Goal: Information Seeking & Learning: Learn about a topic

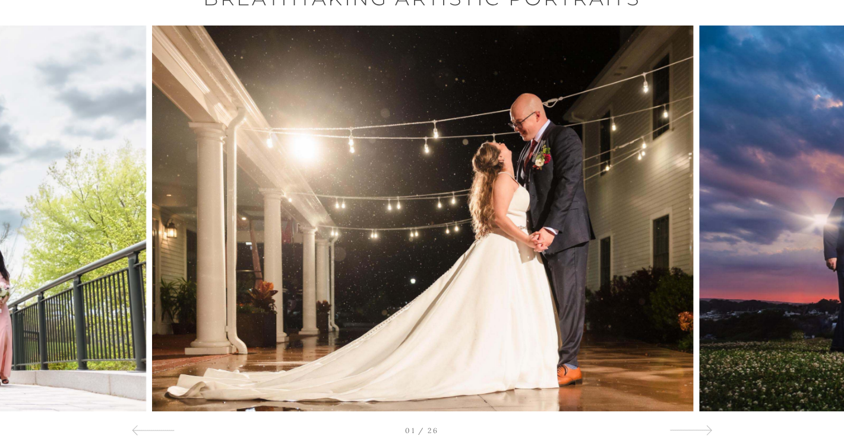
scroll to position [106, 0]
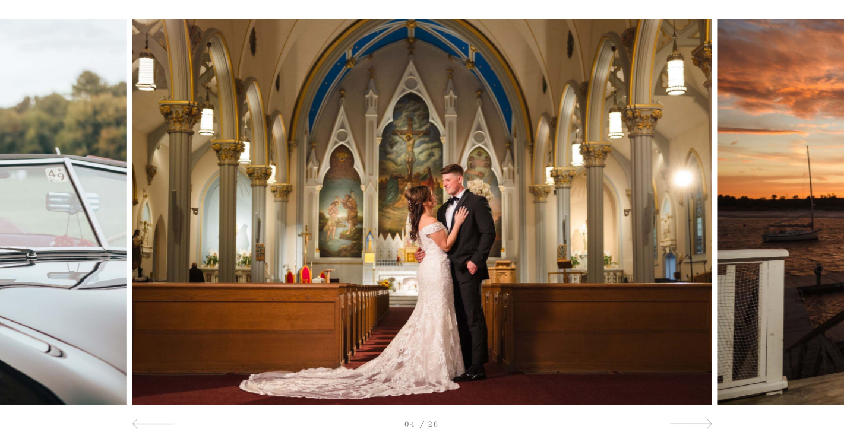
click at [501, 259] on img at bounding box center [421, 212] width 579 height 386
click at [685, 426] on div at bounding box center [690, 424] width 43 height 14
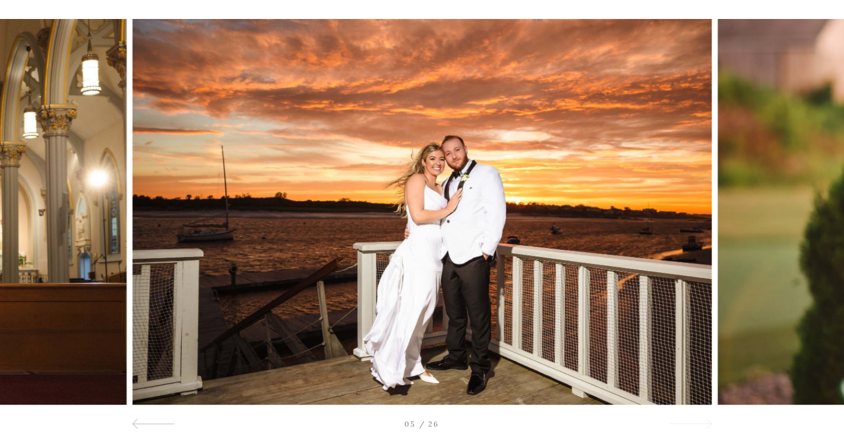
click at [702, 425] on span at bounding box center [707, 424] width 10 height 10
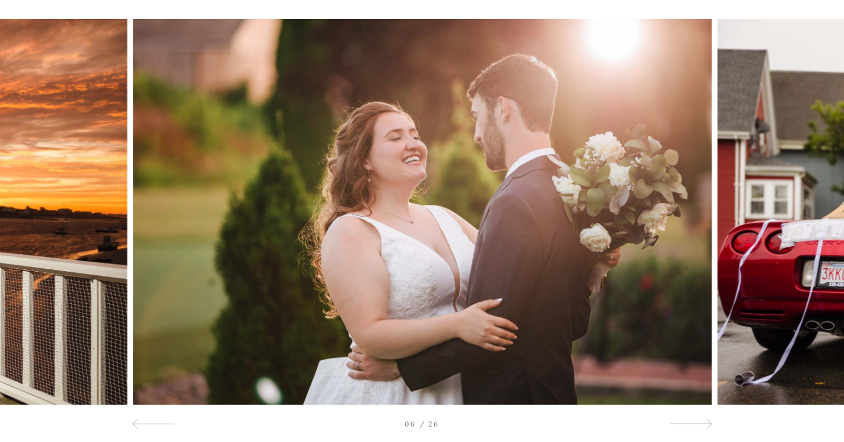
click at [463, 230] on img at bounding box center [422, 212] width 579 height 386
click at [742, 222] on div at bounding box center [759, 212] width 169 height 386
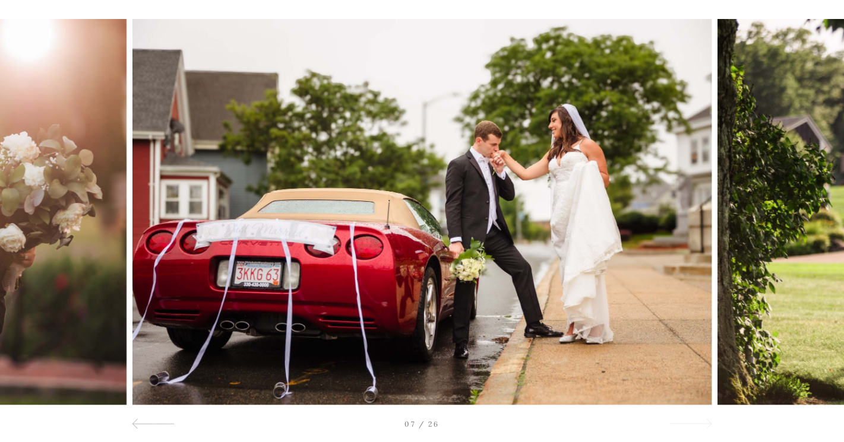
click at [690, 428] on div at bounding box center [690, 424] width 43 height 14
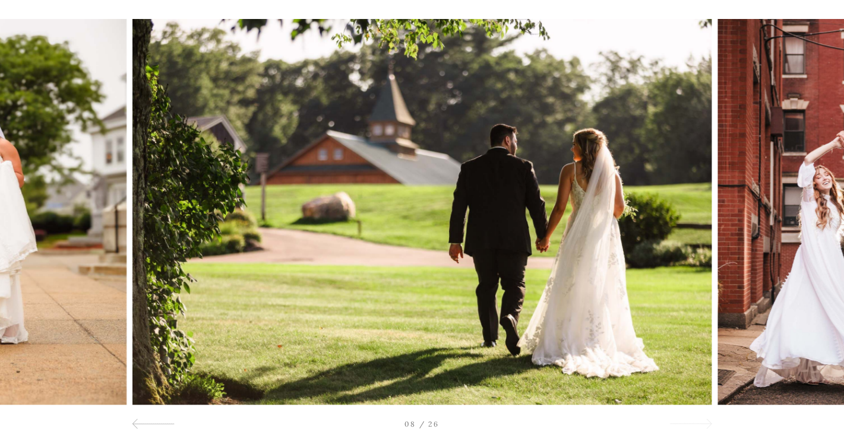
click at [690, 428] on div at bounding box center [690, 424] width 43 height 14
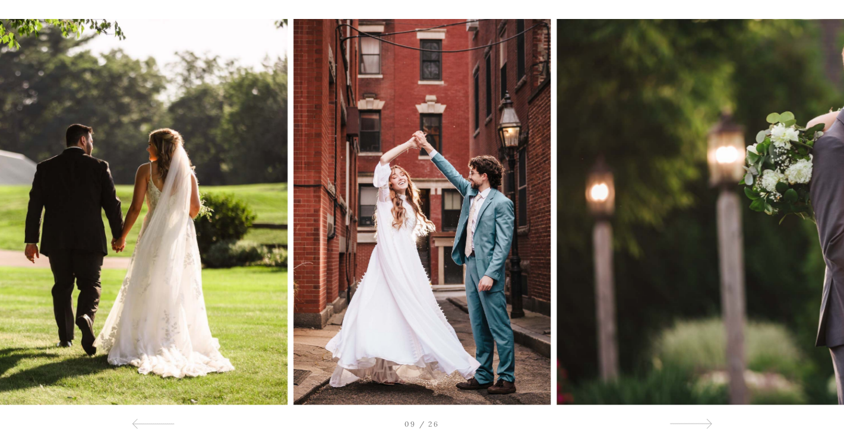
click at [457, 258] on img at bounding box center [421, 212] width 257 height 386
click at [691, 423] on div at bounding box center [690, 424] width 43 height 14
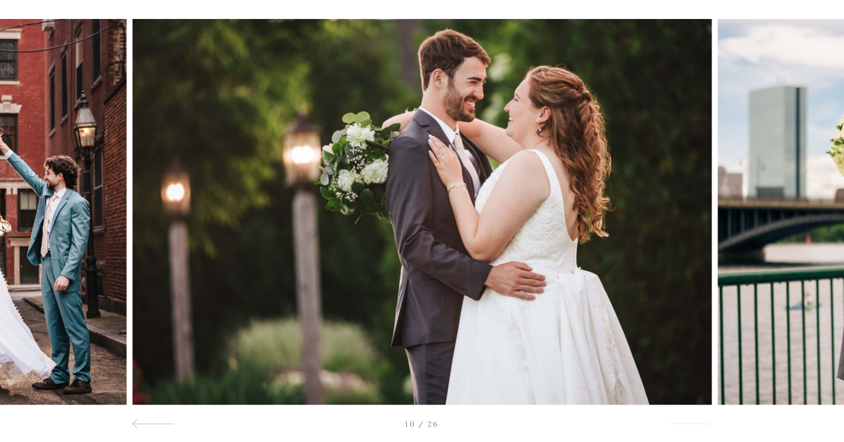
click at [682, 426] on div at bounding box center [690, 424] width 43 height 14
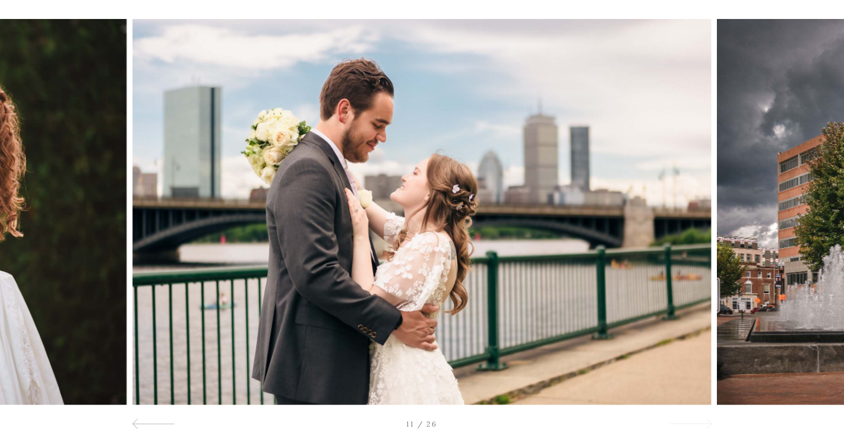
click at [682, 426] on div at bounding box center [690, 424] width 43 height 14
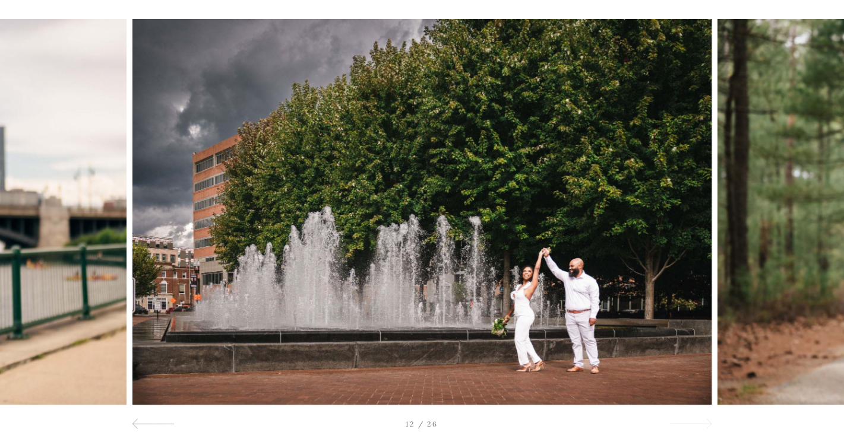
click at [682, 426] on div at bounding box center [690, 424] width 43 height 14
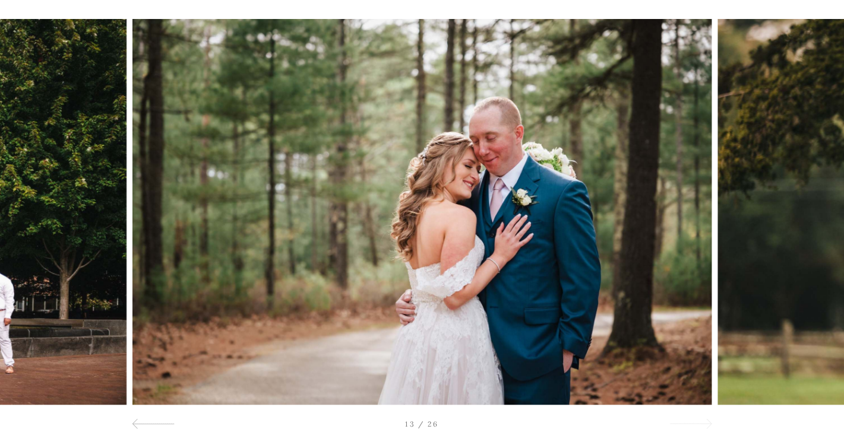
click at [683, 423] on div at bounding box center [690, 424] width 43 height 14
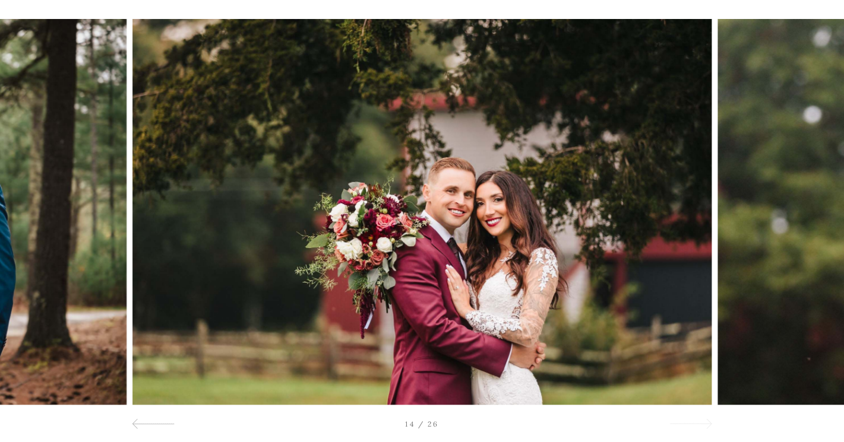
click at [689, 427] on div at bounding box center [690, 424] width 43 height 14
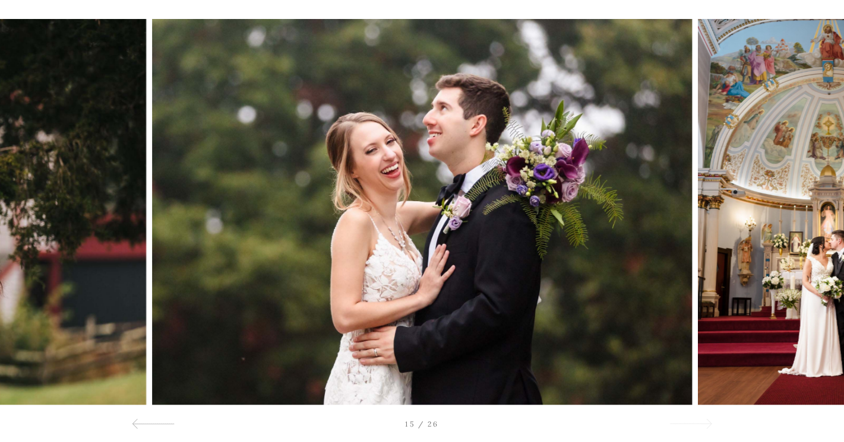
click at [689, 427] on div at bounding box center [690, 424] width 43 height 14
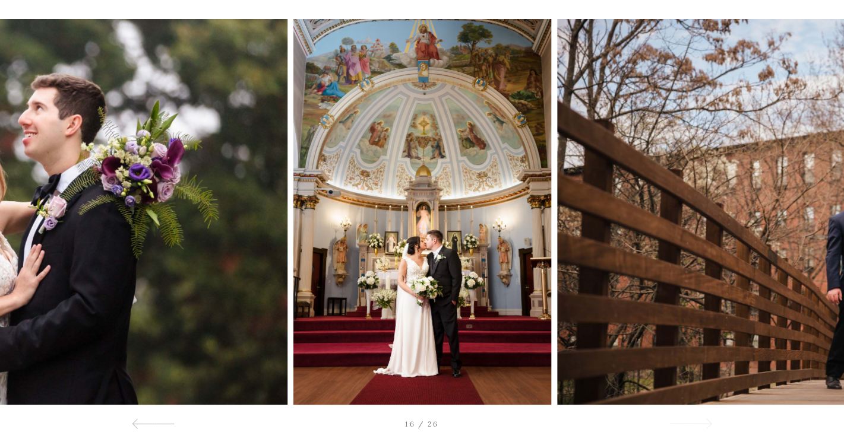
click at [689, 427] on div at bounding box center [690, 424] width 43 height 14
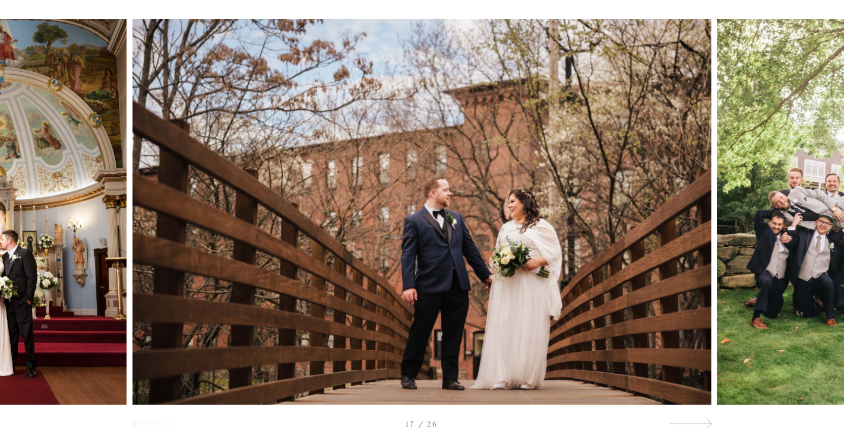
click at [149, 420] on div at bounding box center [153, 424] width 43 height 14
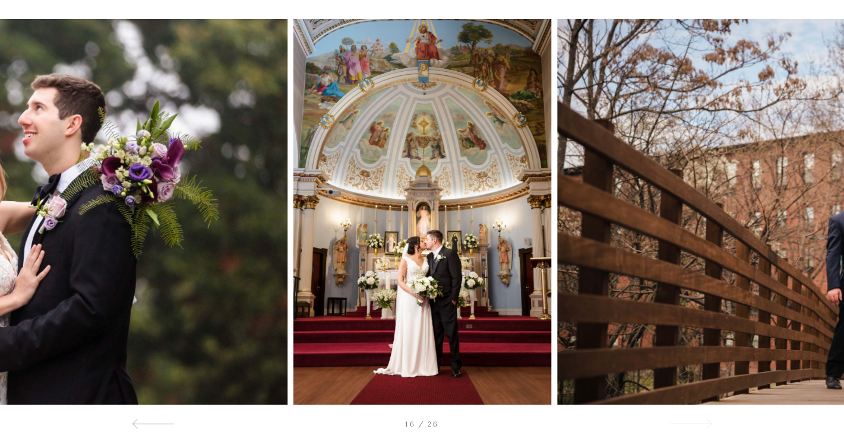
click at [698, 424] on div at bounding box center [690, 424] width 43 height 14
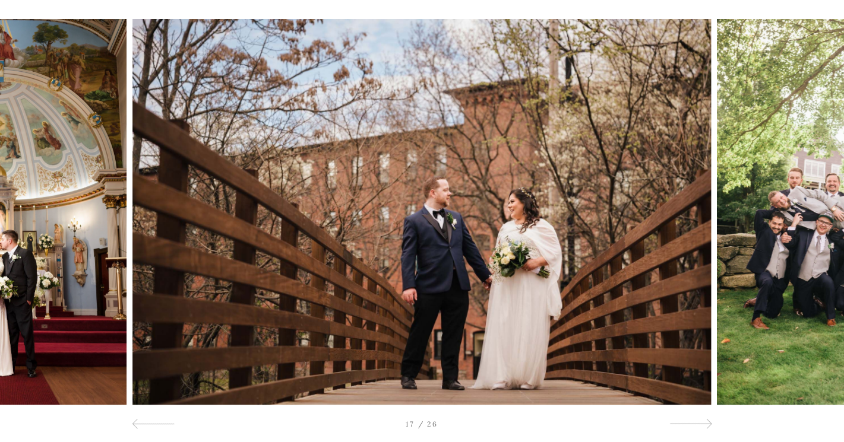
click at [802, 267] on div at bounding box center [759, 212] width 169 height 386
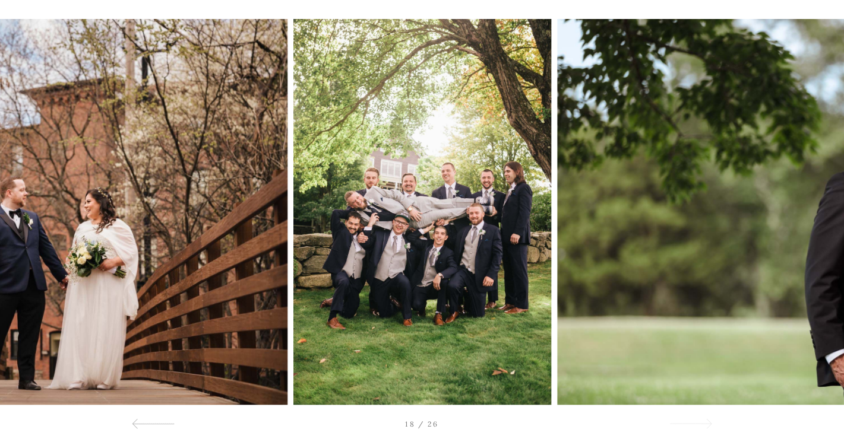
click at [694, 424] on div at bounding box center [690, 424] width 43 height 14
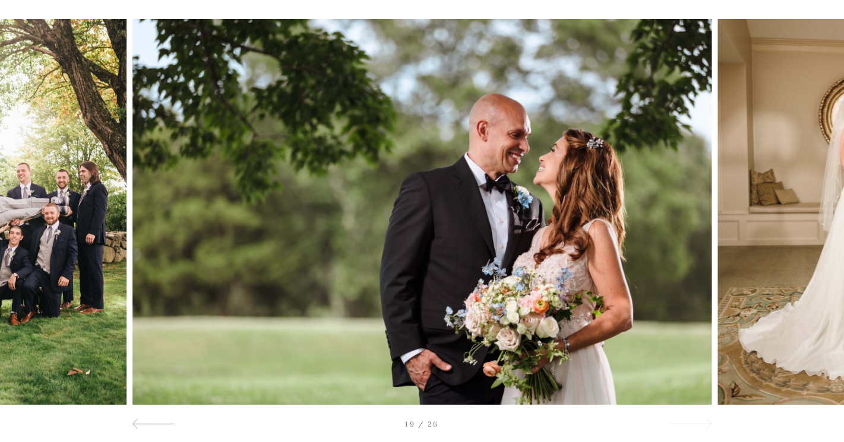
click at [702, 425] on div at bounding box center [690, 424] width 43 height 14
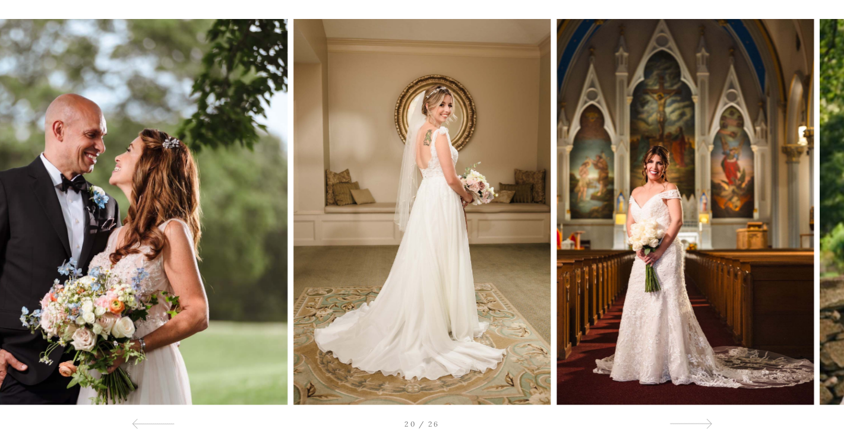
click at [676, 242] on div at bounding box center [759, 212] width 169 height 386
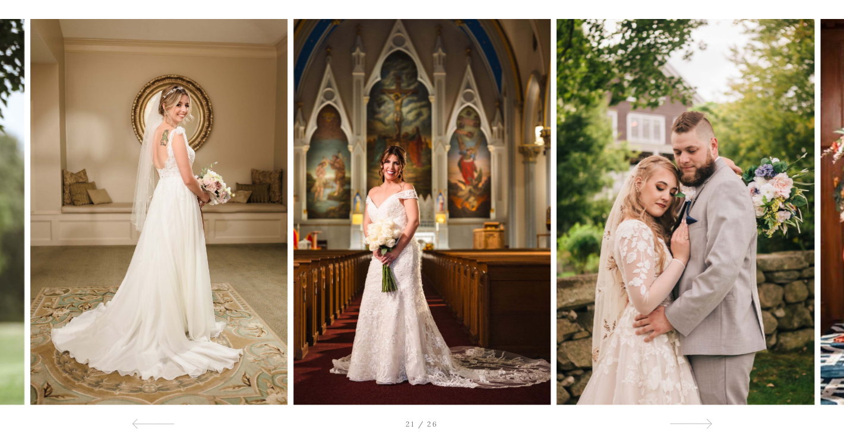
click at [635, 225] on img at bounding box center [684, 212] width 257 height 386
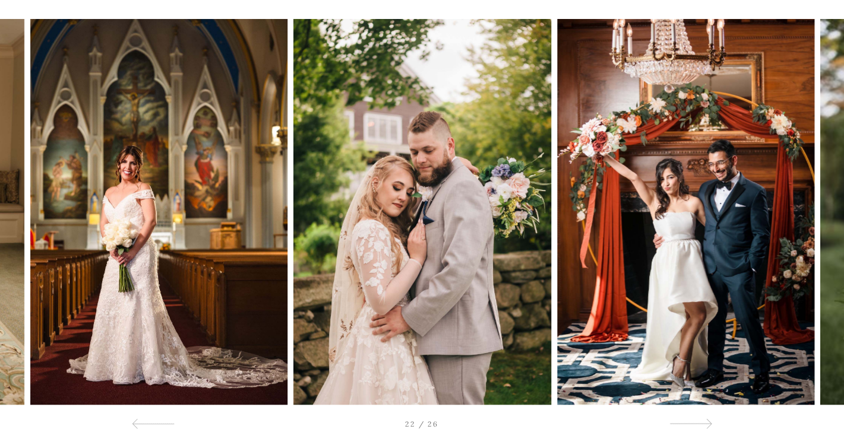
click at [651, 193] on img at bounding box center [685, 212] width 257 height 386
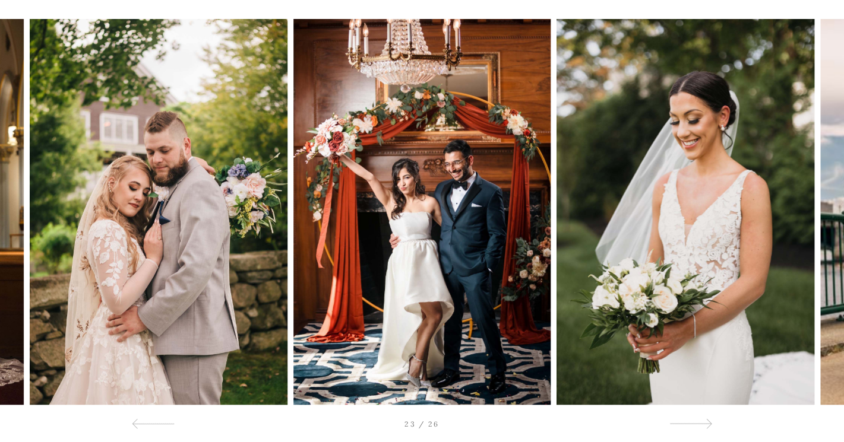
scroll to position [107, 0]
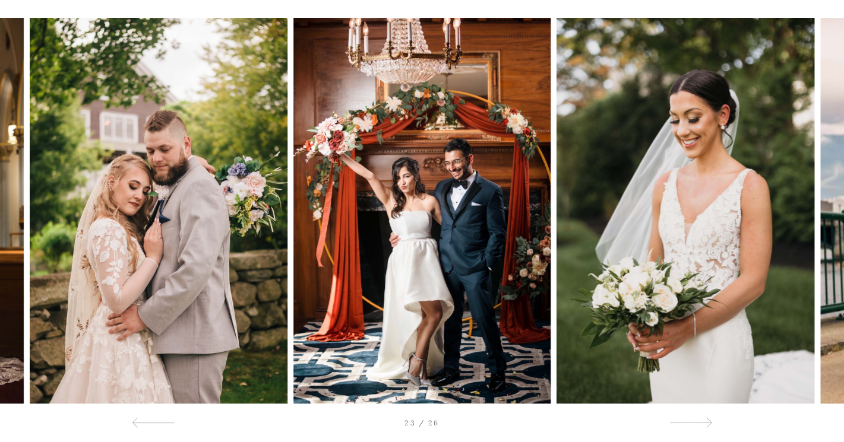
click at [757, 204] on div at bounding box center [759, 211] width 169 height 386
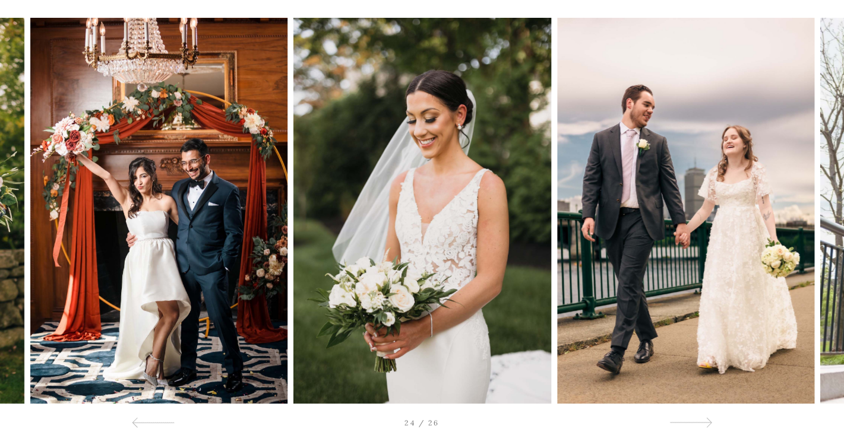
click at [665, 293] on img at bounding box center [685, 211] width 257 height 386
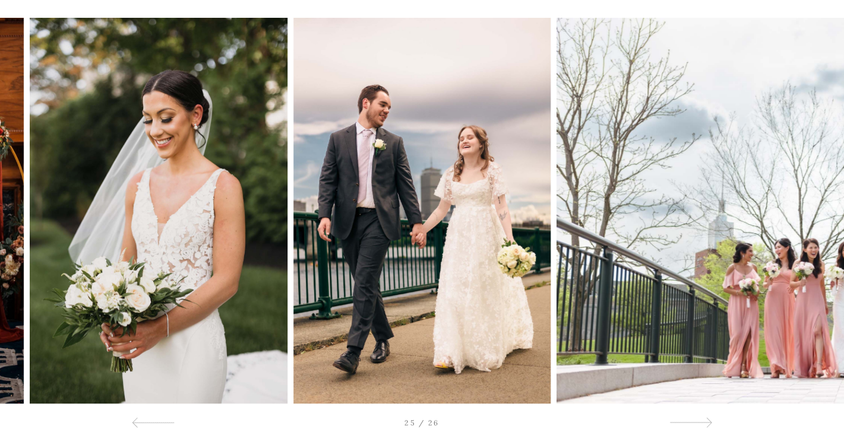
scroll to position [109, 0]
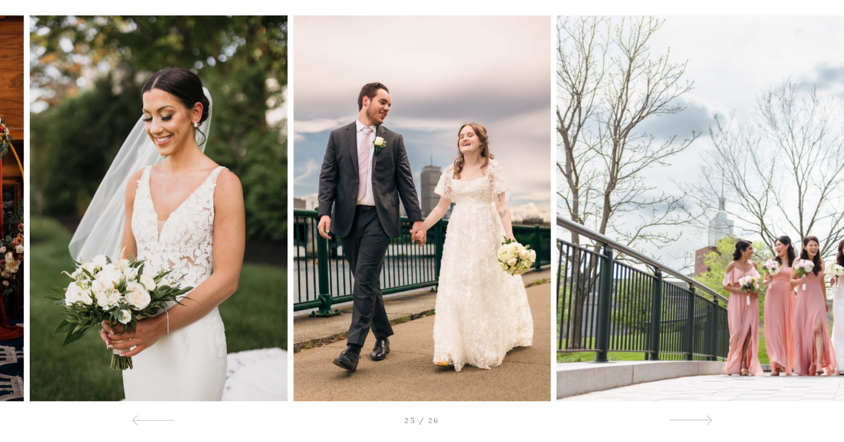
click at [730, 321] on div at bounding box center [759, 208] width 169 height 386
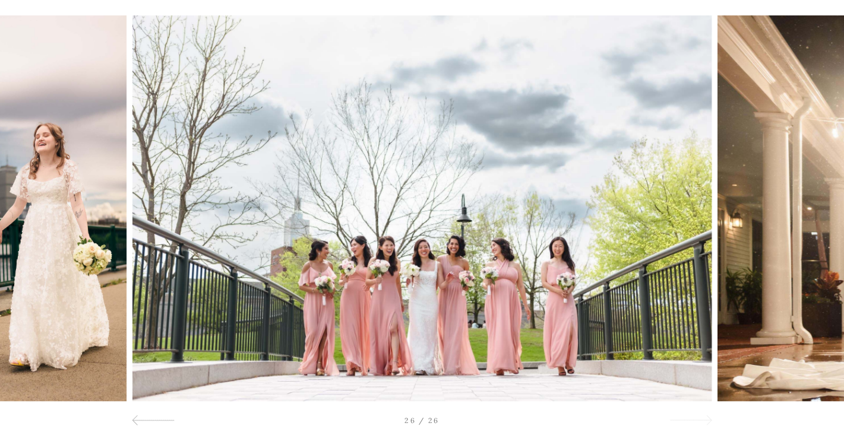
click at [692, 421] on div at bounding box center [690, 420] width 43 height 14
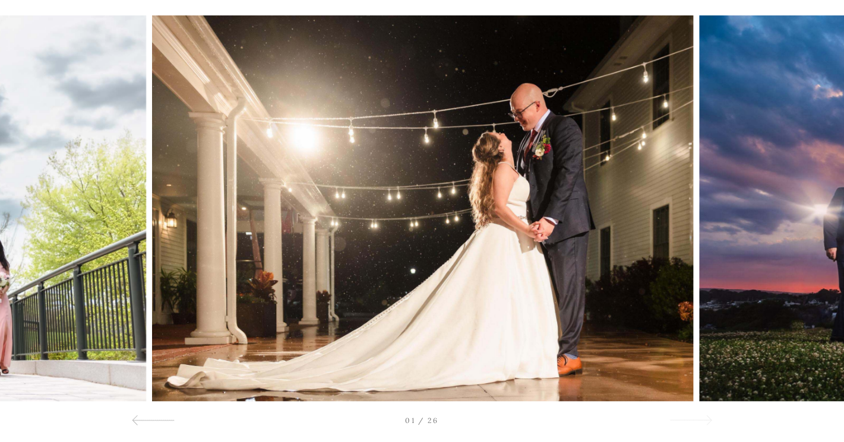
click at [692, 421] on div at bounding box center [690, 420] width 43 height 14
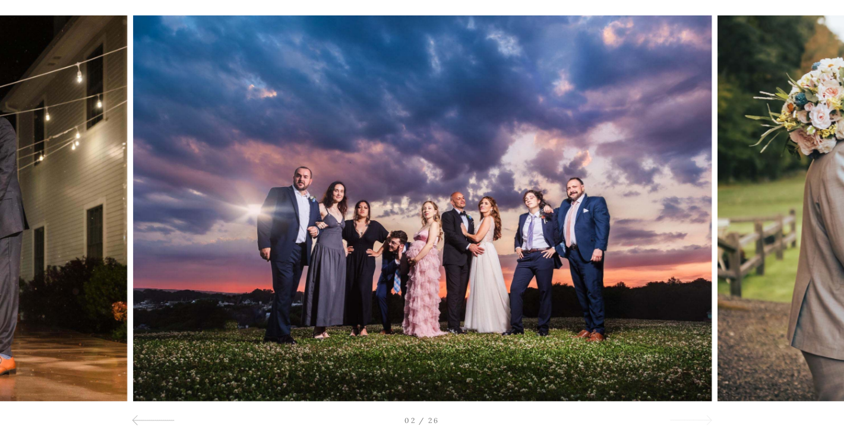
click at [697, 416] on div at bounding box center [690, 420] width 43 height 14
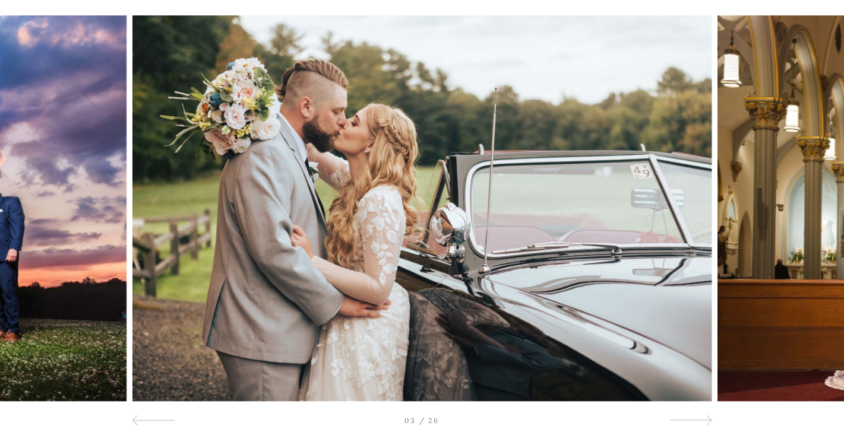
scroll to position [0, 0]
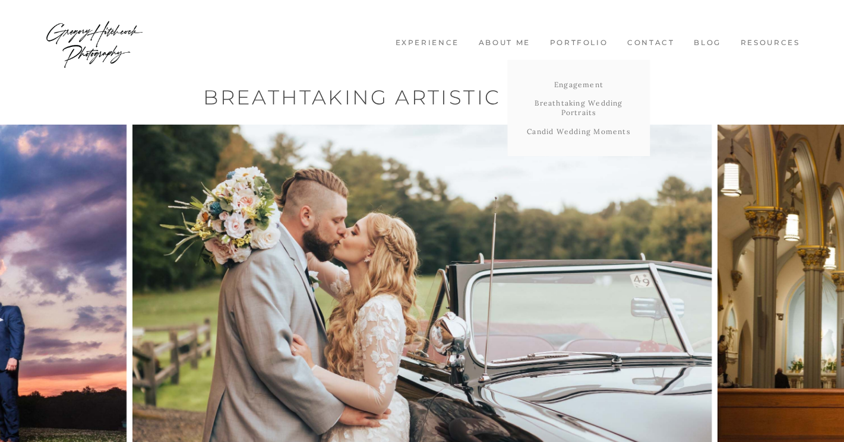
click at [605, 40] on link "Portfolio" at bounding box center [578, 43] width 71 height 10
click at [592, 128] on link "Candid Wedding Moments" at bounding box center [578, 131] width 143 height 19
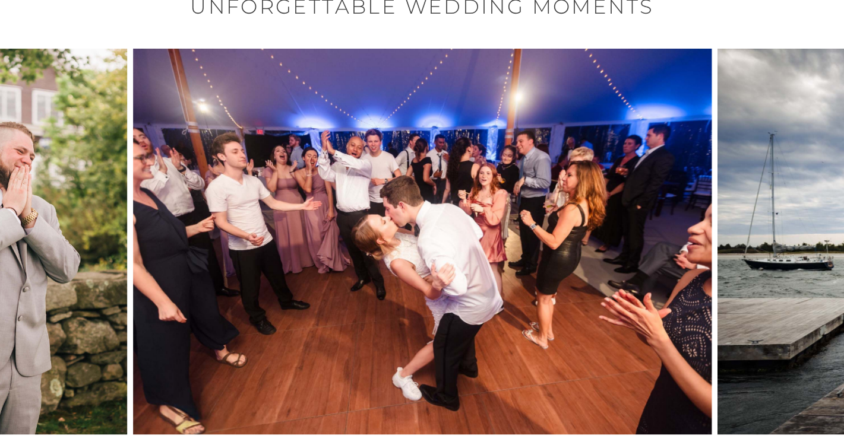
scroll to position [101, 0]
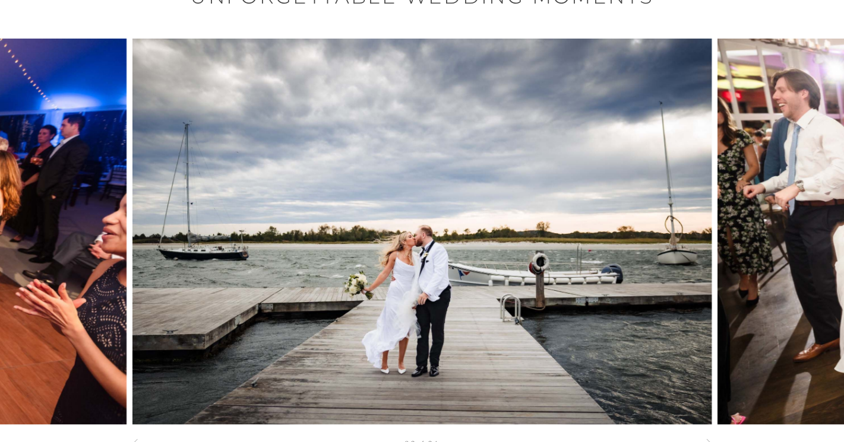
click at [114, 248] on div at bounding box center [84, 232] width 169 height 386
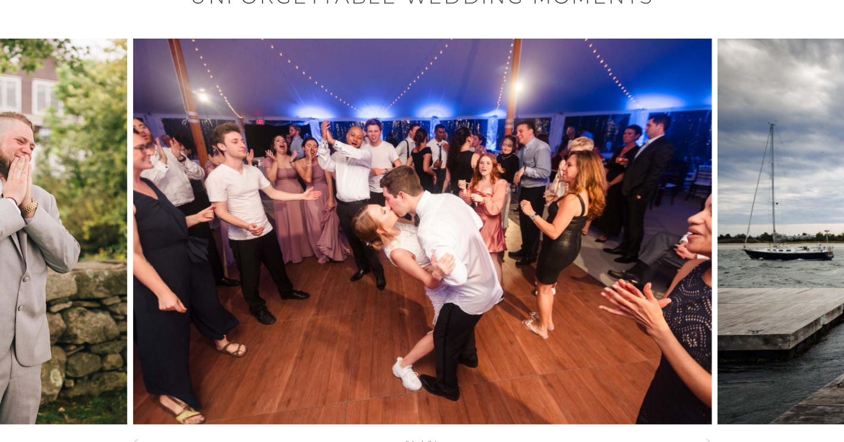
click at [770, 337] on div at bounding box center [759, 232] width 169 height 386
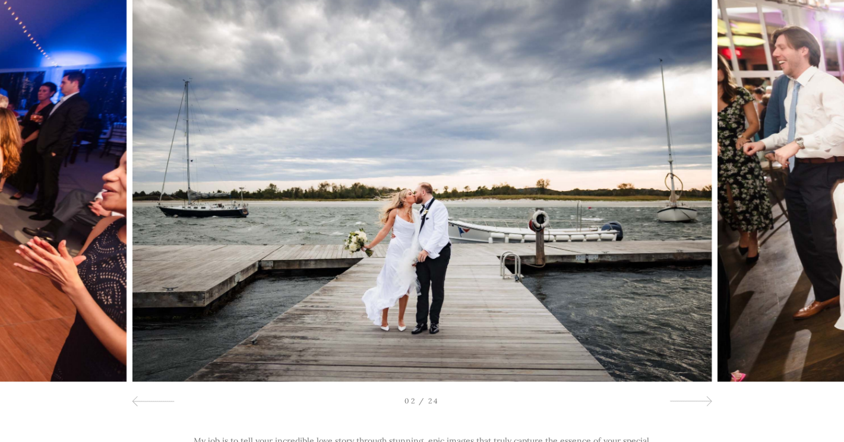
scroll to position [146, 0]
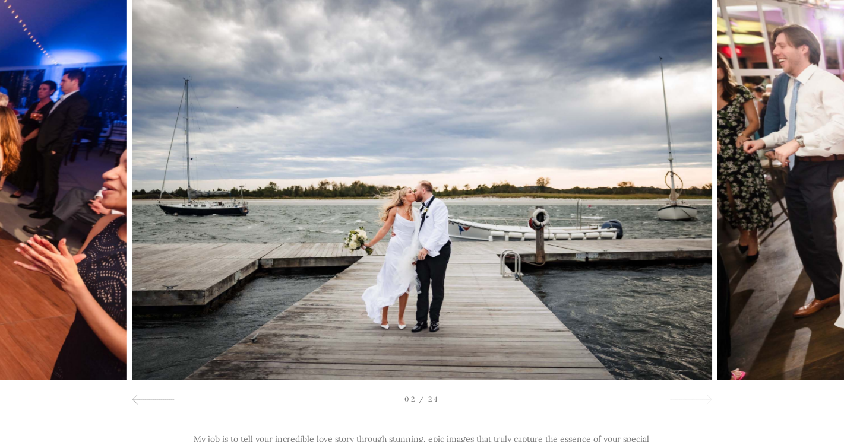
click at [692, 400] on div at bounding box center [690, 399] width 43 height 14
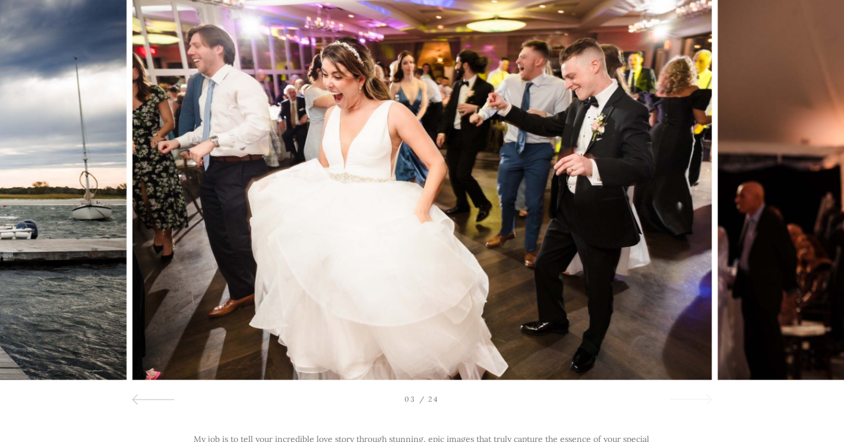
click at [700, 399] on div at bounding box center [690, 399] width 43 height 14
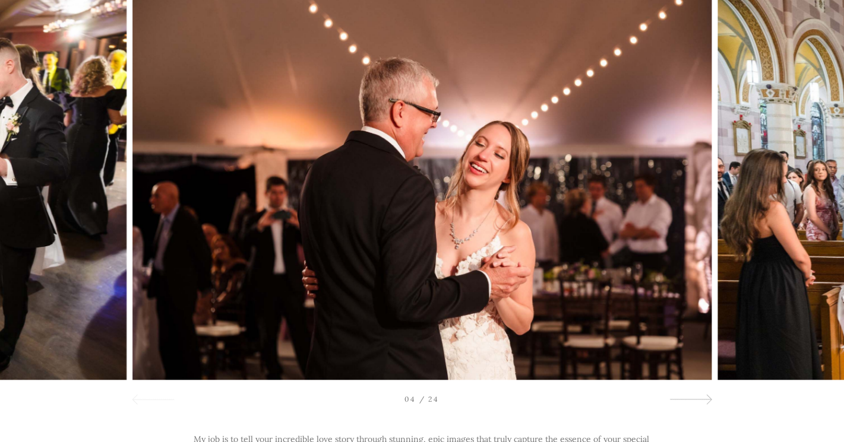
click at [168, 396] on div at bounding box center [153, 399] width 43 height 14
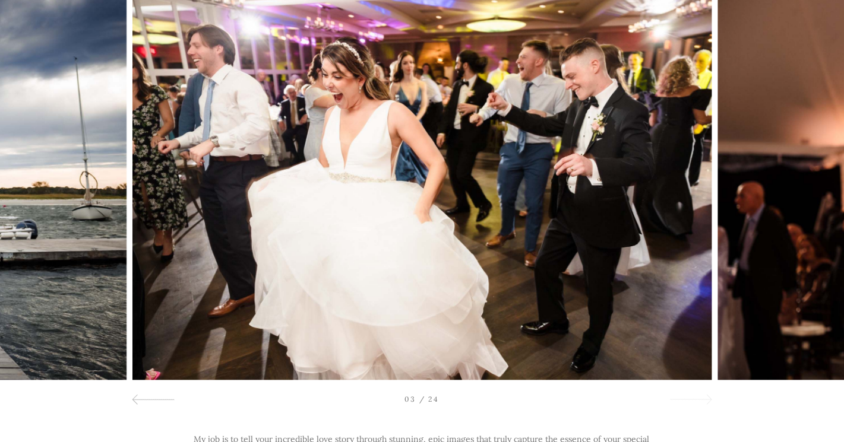
click at [702, 400] on span at bounding box center [707, 400] width 10 height 10
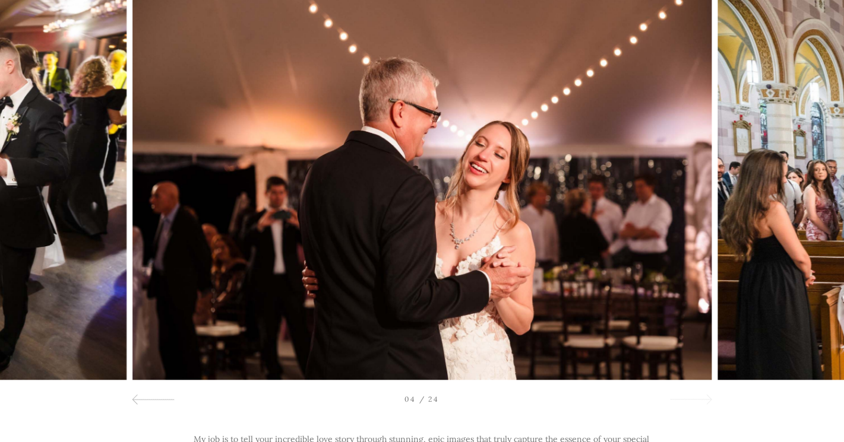
click at [701, 400] on div at bounding box center [690, 399] width 43 height 14
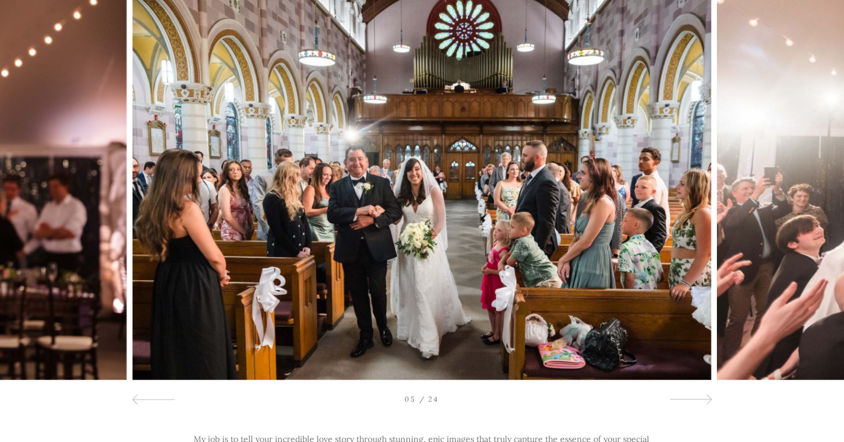
click at [818, 232] on div at bounding box center [759, 187] width 169 height 386
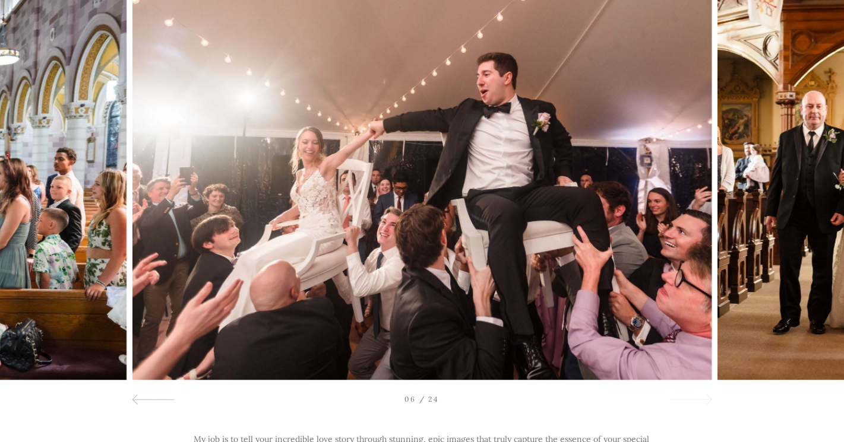
click at [705, 401] on span at bounding box center [707, 400] width 10 height 10
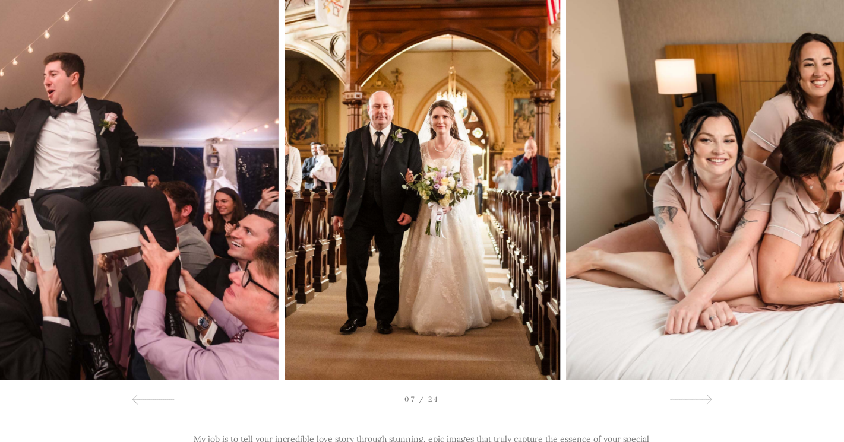
click at [663, 309] on img at bounding box center [855, 187] width 579 height 386
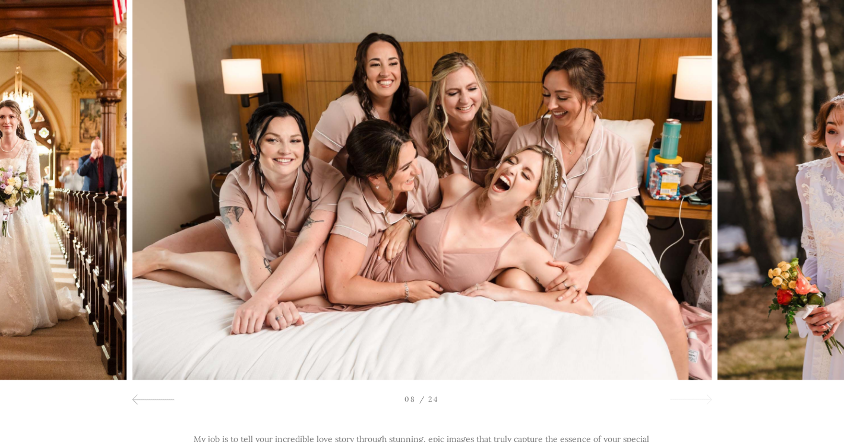
click at [699, 396] on div at bounding box center [690, 399] width 43 height 14
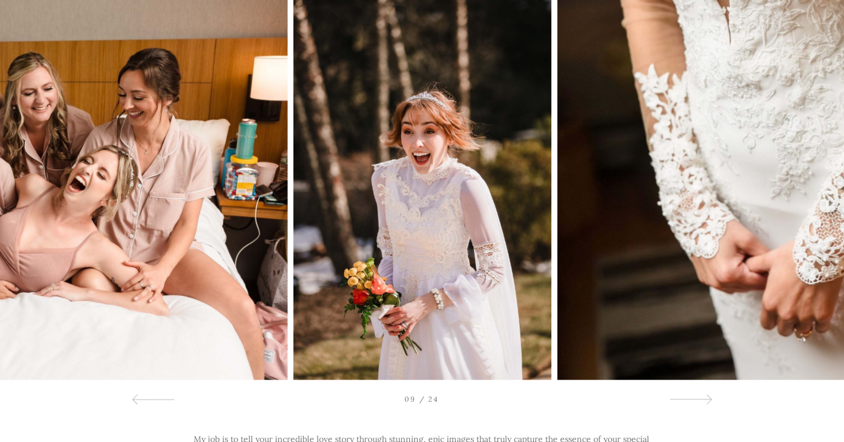
click at [628, 278] on img at bounding box center [846, 187] width 579 height 386
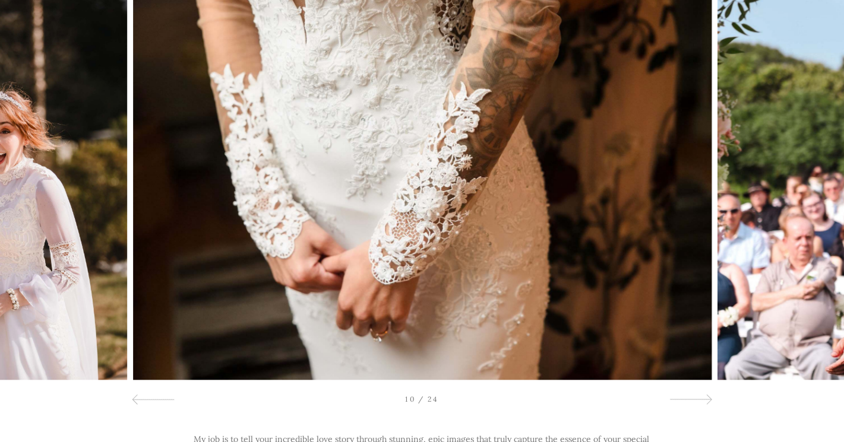
click at [804, 240] on div at bounding box center [759, 187] width 169 height 386
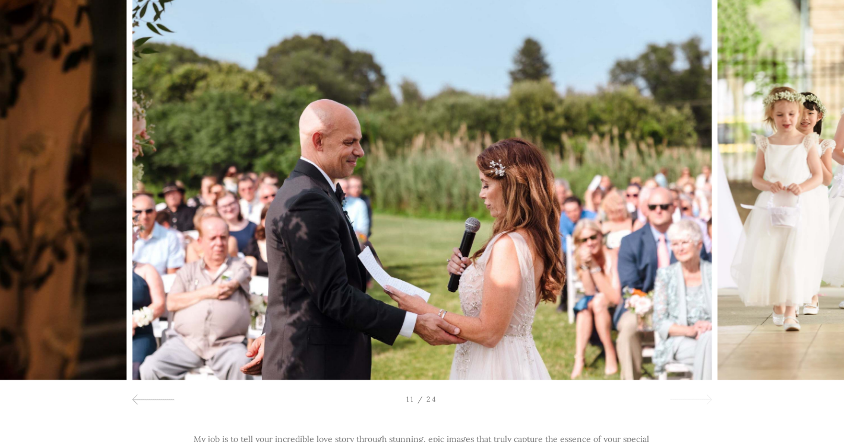
click at [702, 400] on span at bounding box center [707, 400] width 10 height 10
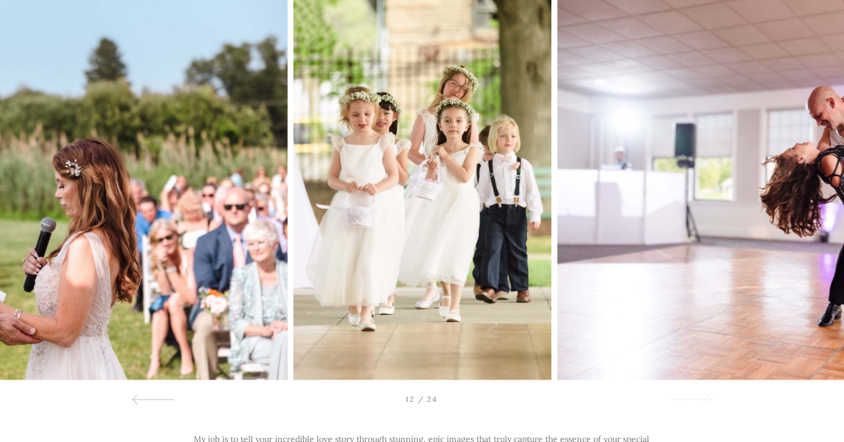
click at [702, 400] on span at bounding box center [707, 400] width 10 height 10
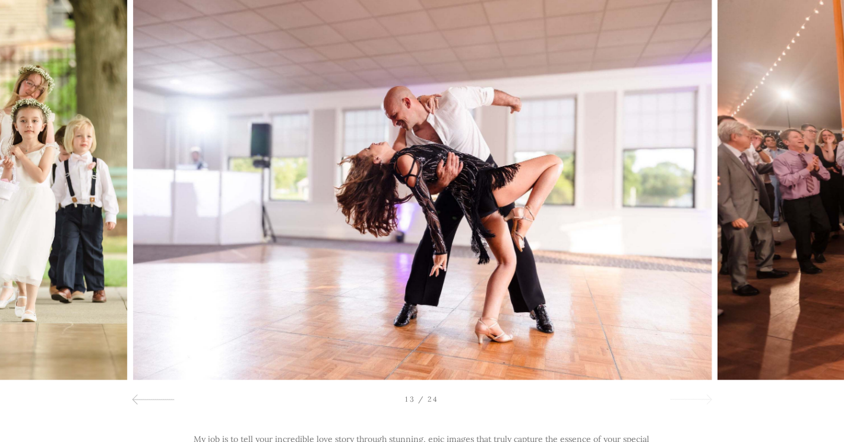
click at [702, 400] on span at bounding box center [707, 400] width 10 height 10
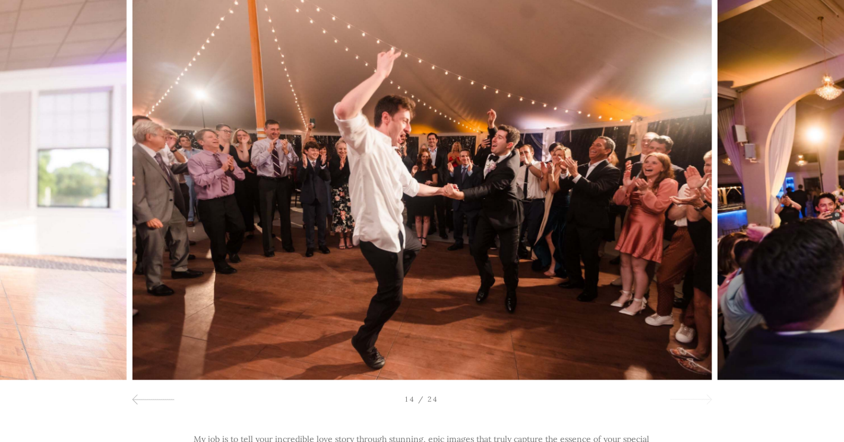
click at [702, 400] on span at bounding box center [707, 400] width 10 height 10
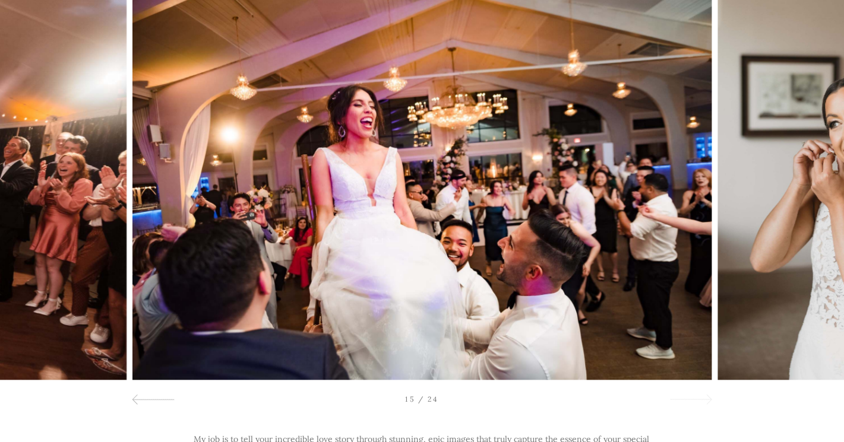
click at [702, 400] on span at bounding box center [707, 400] width 10 height 10
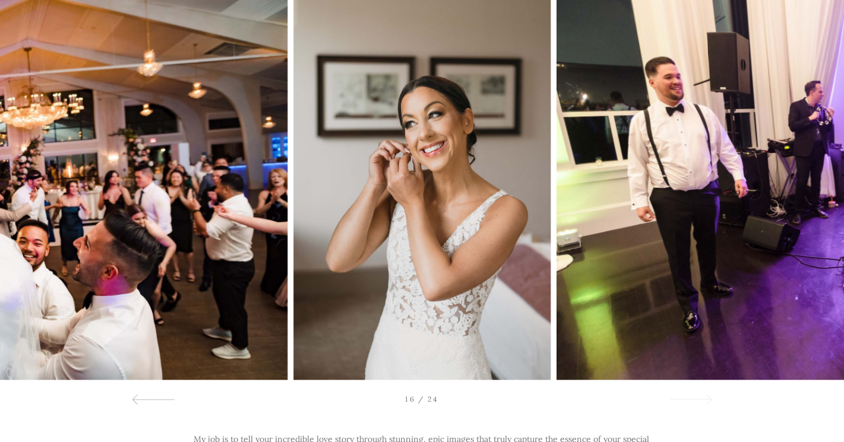
click at [702, 400] on span at bounding box center [707, 400] width 10 height 10
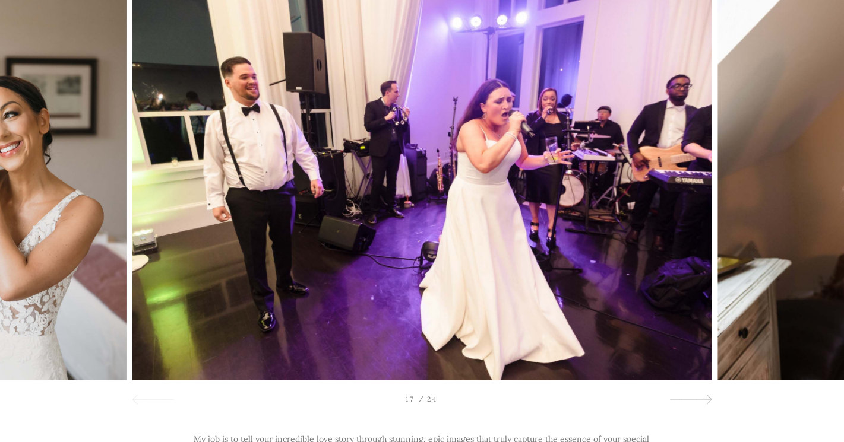
click at [157, 401] on div at bounding box center [153, 399] width 43 height 14
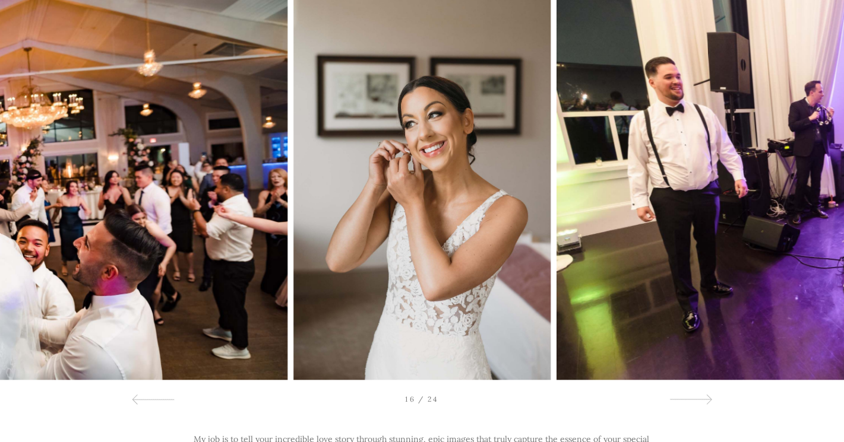
click at [628, 254] on img at bounding box center [845, 187] width 579 height 386
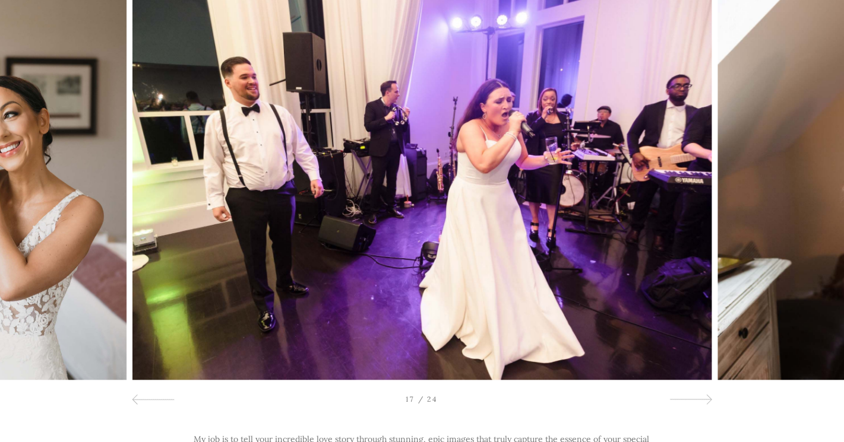
click at [763, 208] on div at bounding box center [759, 187] width 169 height 386
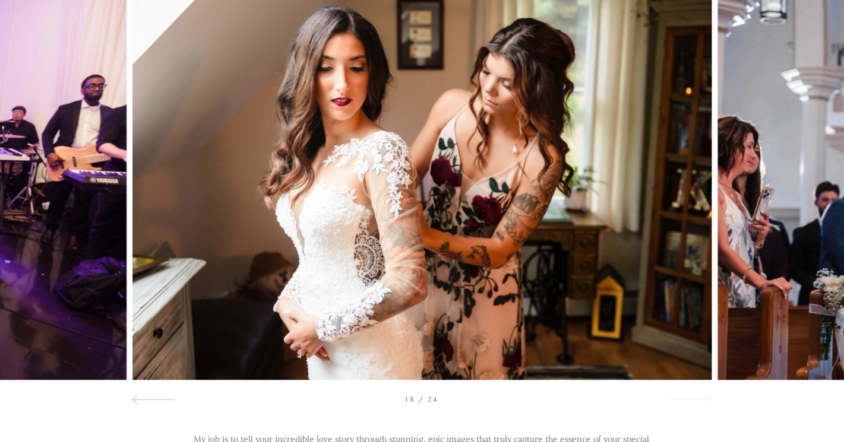
click at [710, 399] on span at bounding box center [707, 400] width 10 height 10
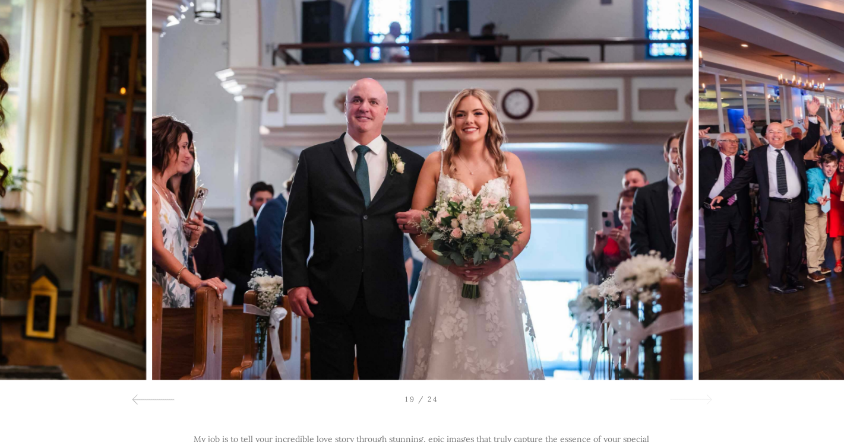
click at [702, 400] on span at bounding box center [707, 400] width 10 height 10
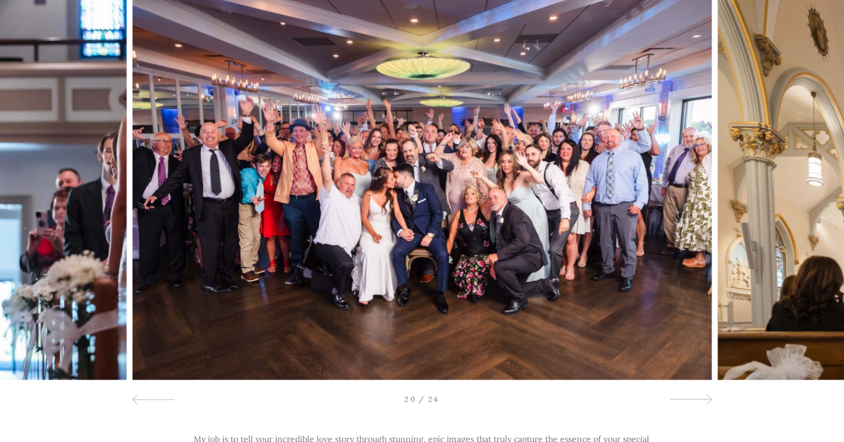
click at [833, 210] on div at bounding box center [759, 187] width 169 height 386
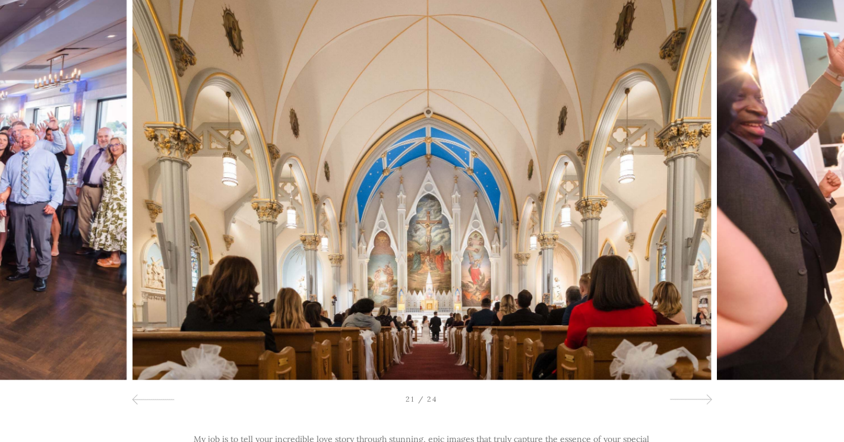
click at [763, 214] on div at bounding box center [759, 187] width 169 height 386
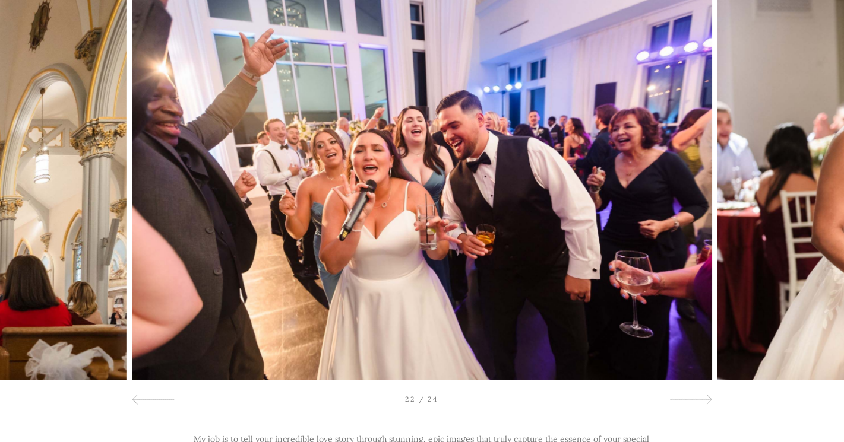
click at [762, 189] on div at bounding box center [759, 187] width 169 height 386
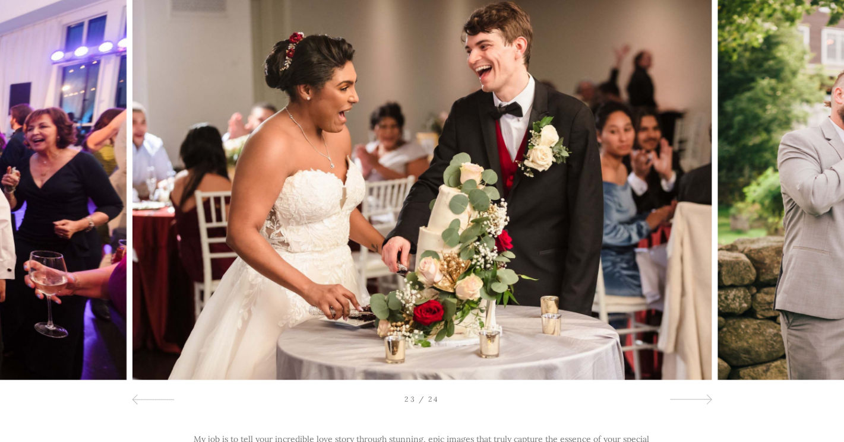
click at [764, 264] on div at bounding box center [759, 187] width 169 height 386
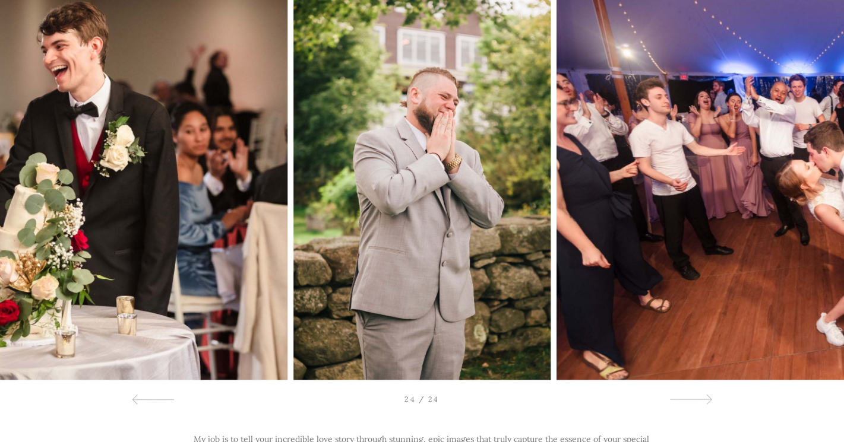
click at [698, 226] on div at bounding box center [759, 187] width 169 height 386
